Goal: Transaction & Acquisition: Purchase product/service

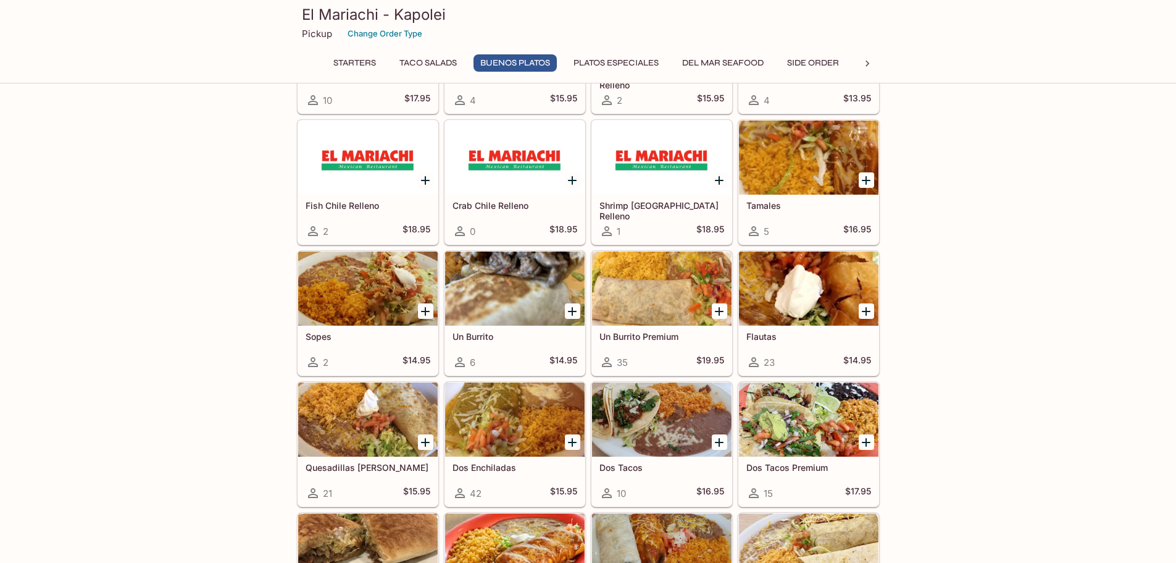
scroll to position [926, 0]
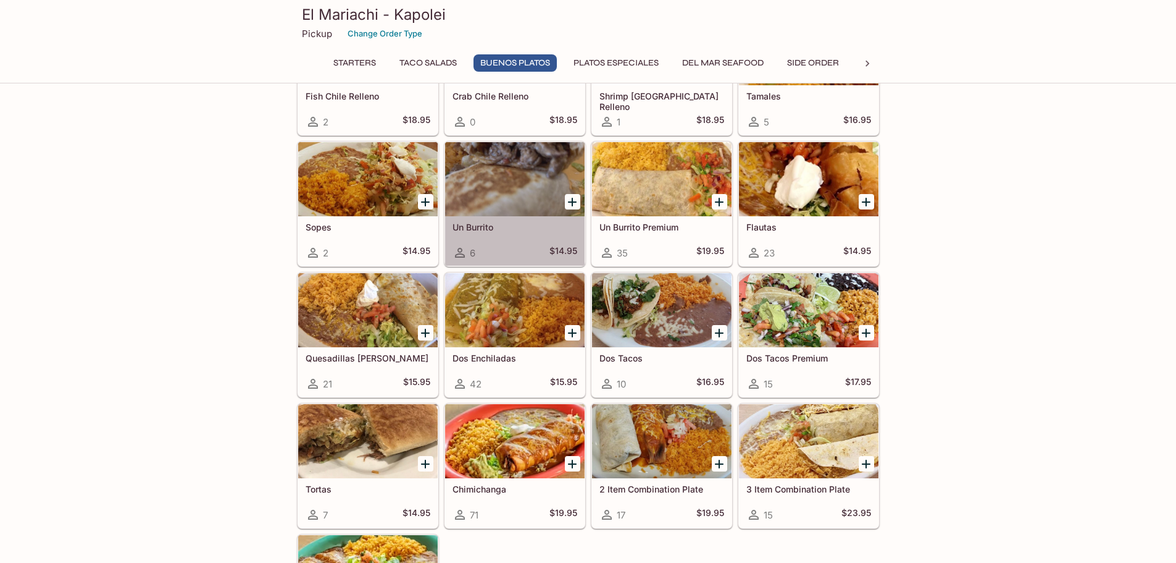
click at [505, 185] on div at bounding box center [515, 179] width 140 height 74
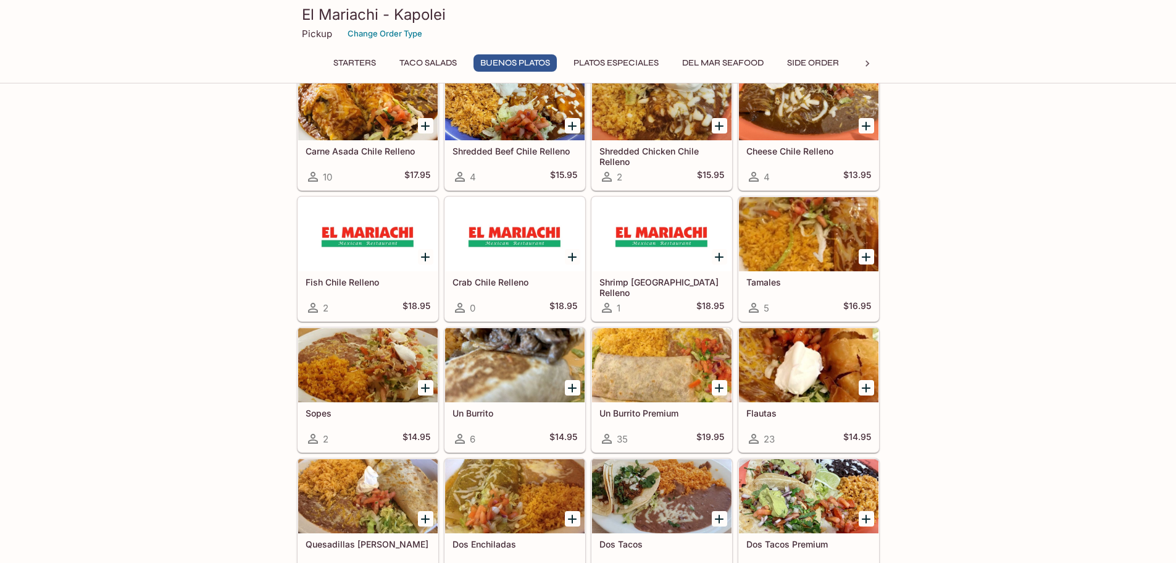
scroll to position [741, 0]
click at [514, 384] on div at bounding box center [515, 364] width 140 height 74
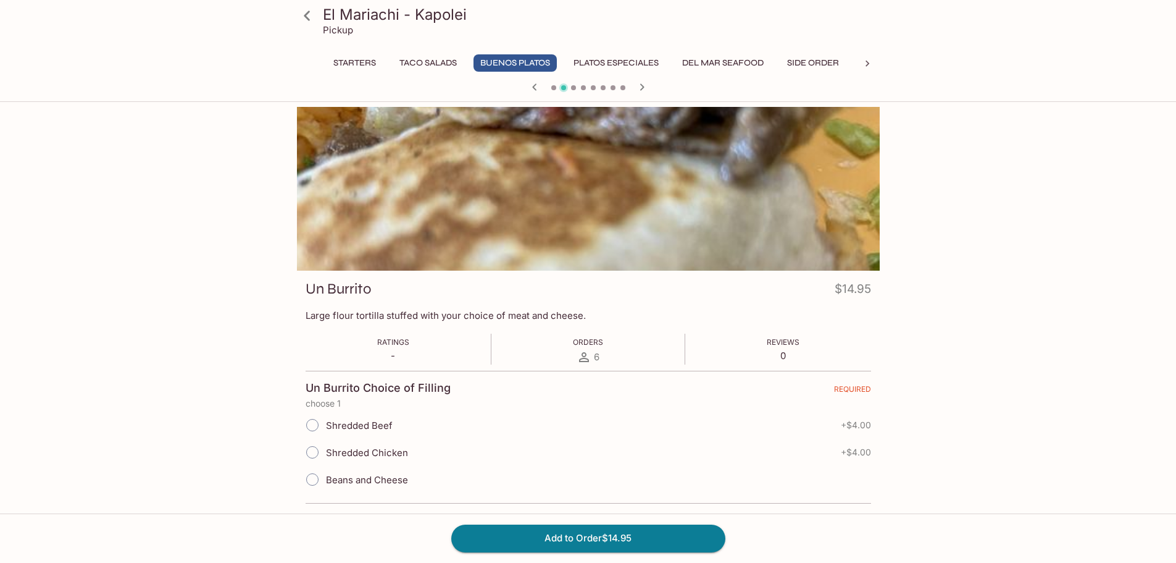
click at [611, 66] on button "Platos Especiales" at bounding box center [616, 62] width 99 height 17
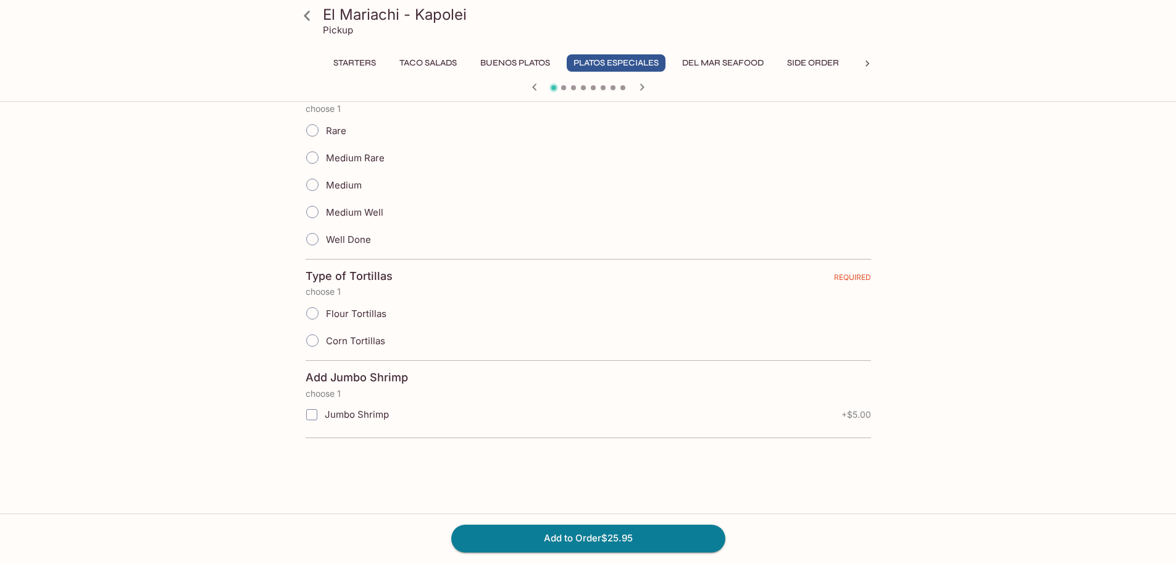
scroll to position [321, 0]
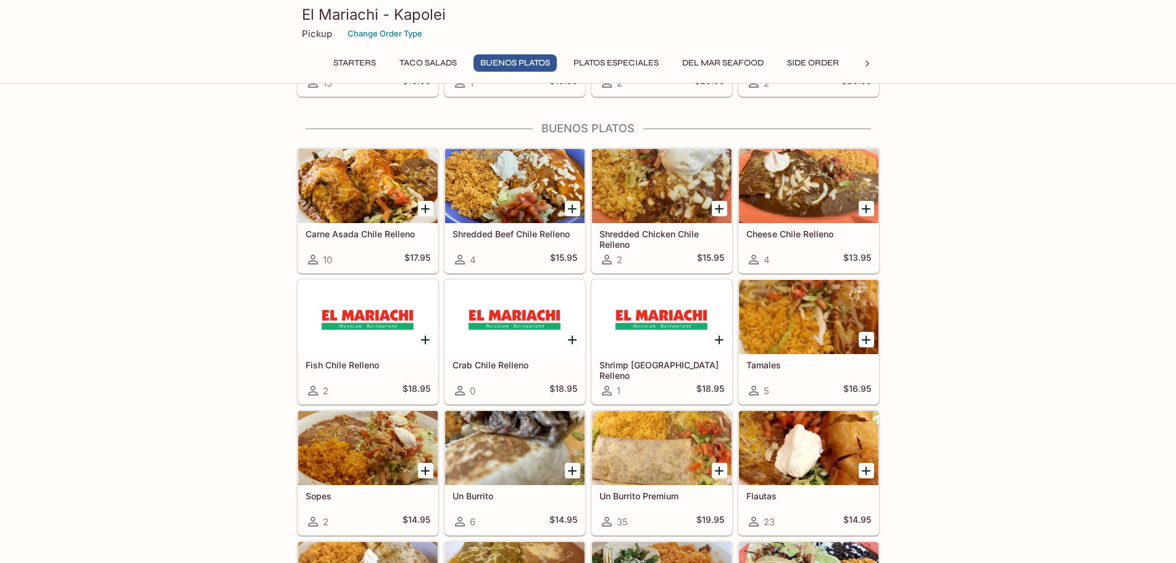
scroll to position [679, 0]
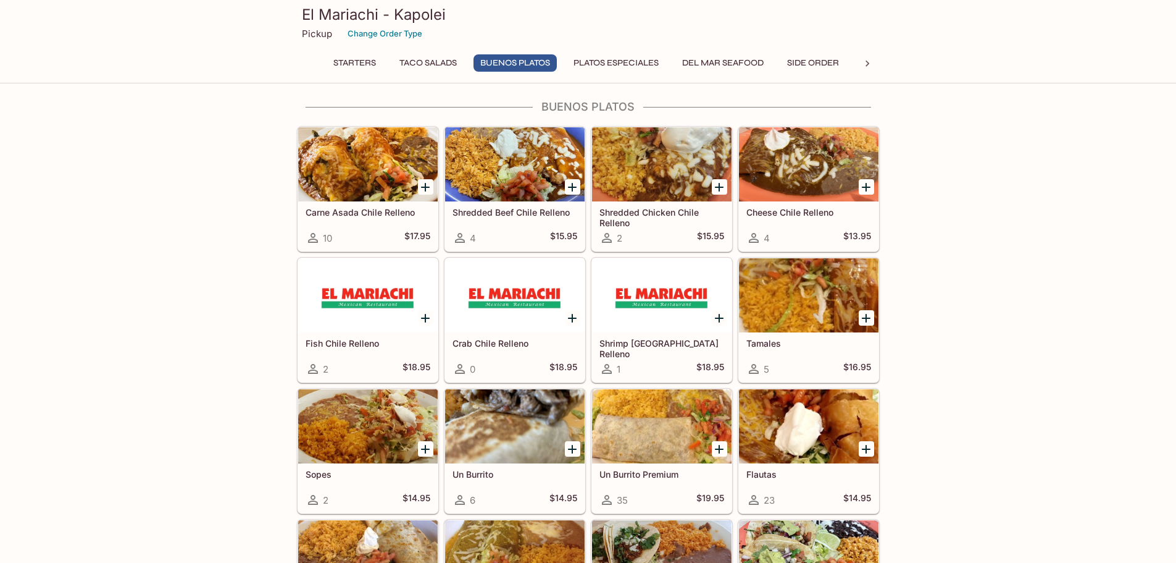
click at [499, 422] on div at bounding box center [515, 426] width 140 height 74
